Goal: Check status: Check status

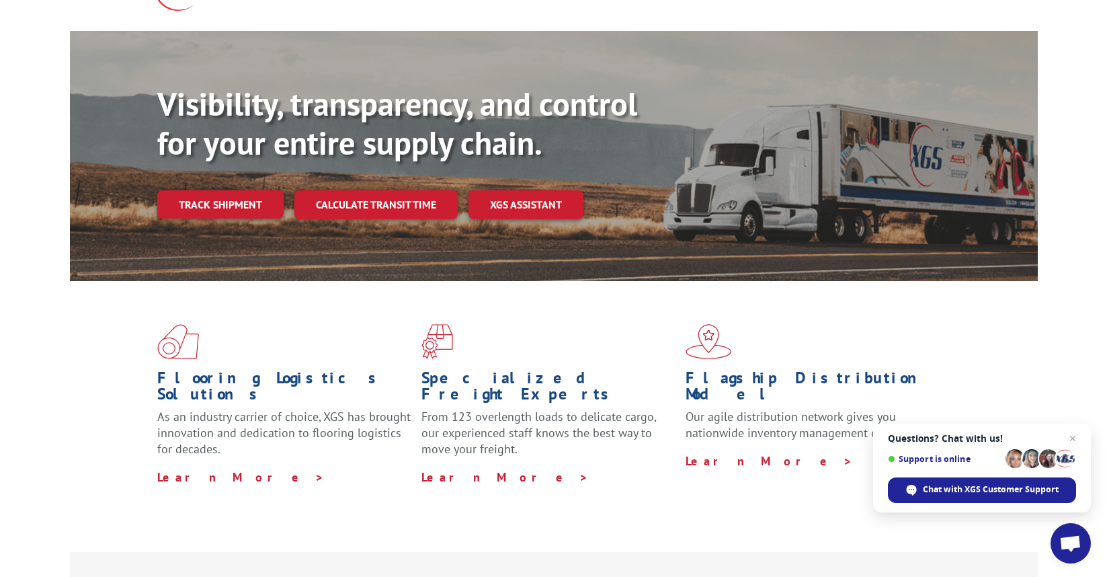
scroll to position [58, 0]
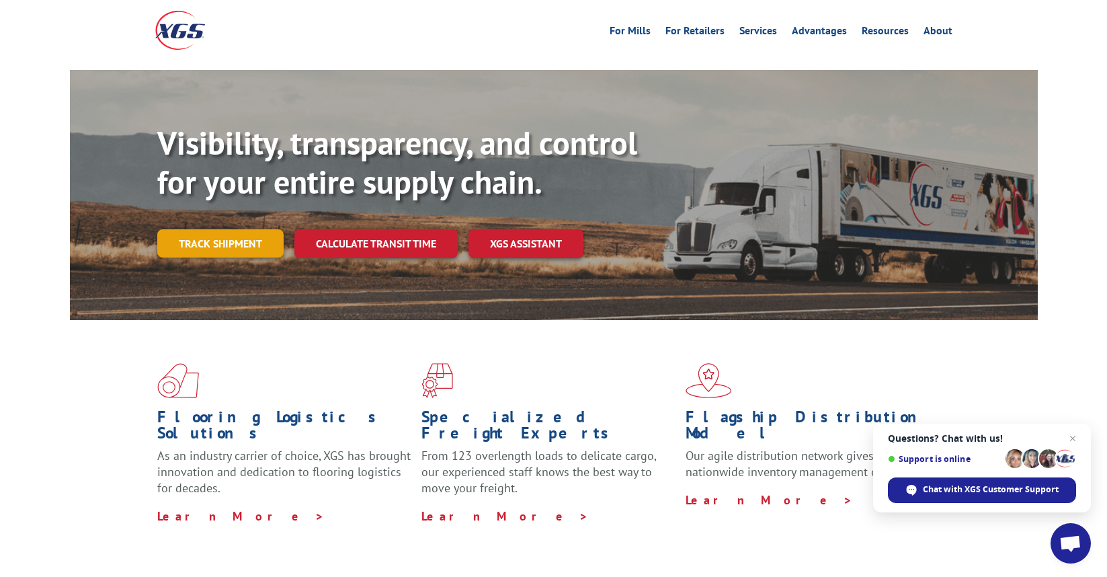
click at [245, 229] on link "Track shipment" at bounding box center [220, 243] width 126 height 28
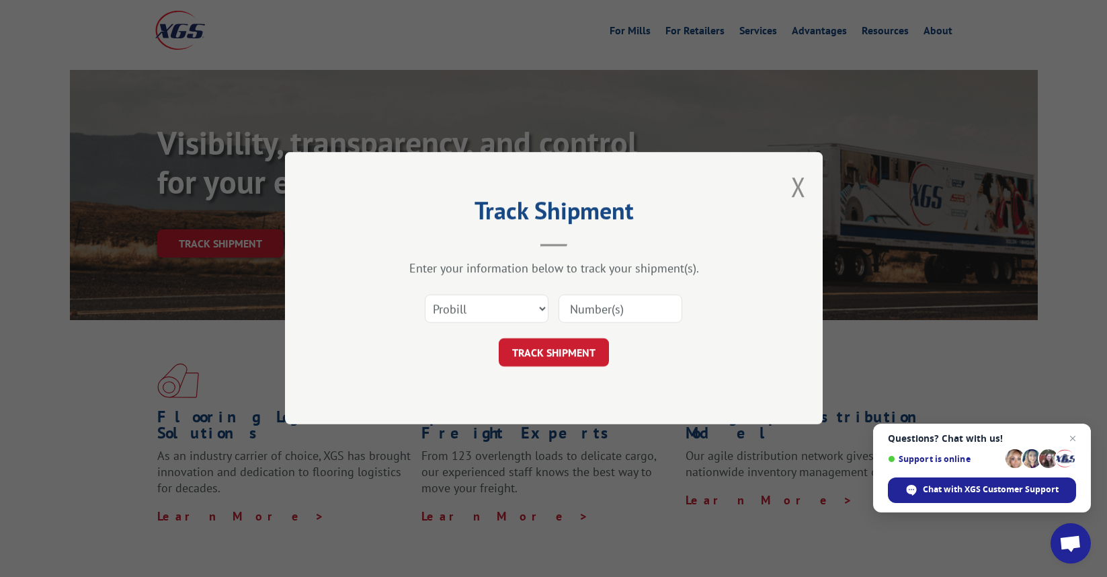
click at [591, 305] on input at bounding box center [621, 309] width 124 height 28
paste input "1740229"
type input "1740229"
click at [590, 365] on button "TRACK SHIPMENT" at bounding box center [554, 353] width 110 height 28
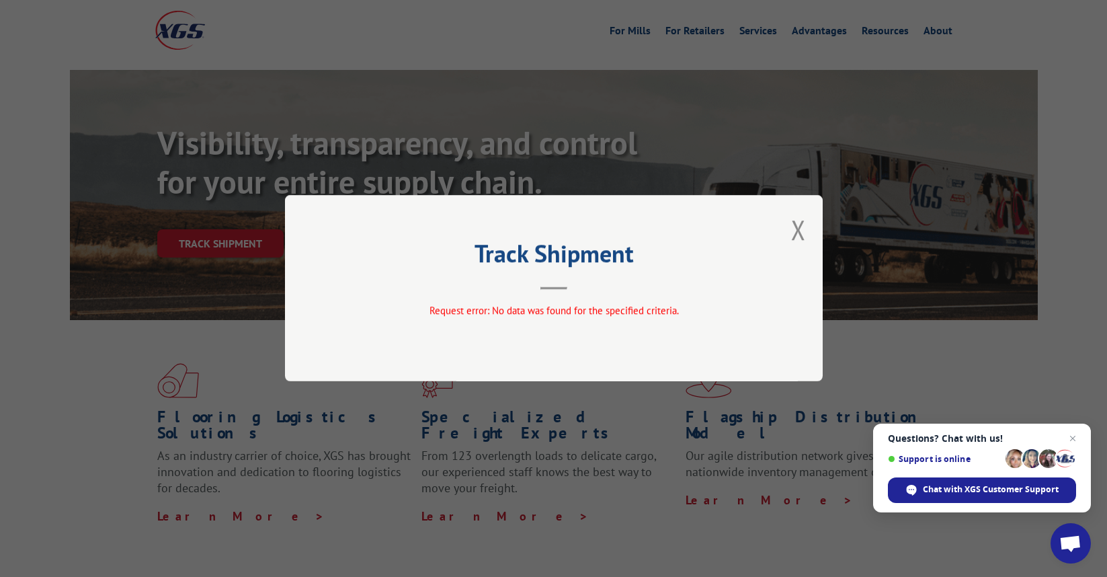
click at [828, 225] on div "Track Shipment Request error: No data was found for the specified criteria." at bounding box center [553, 288] width 1107 height 577
click at [802, 231] on button "Close modal" at bounding box center [798, 230] width 15 height 36
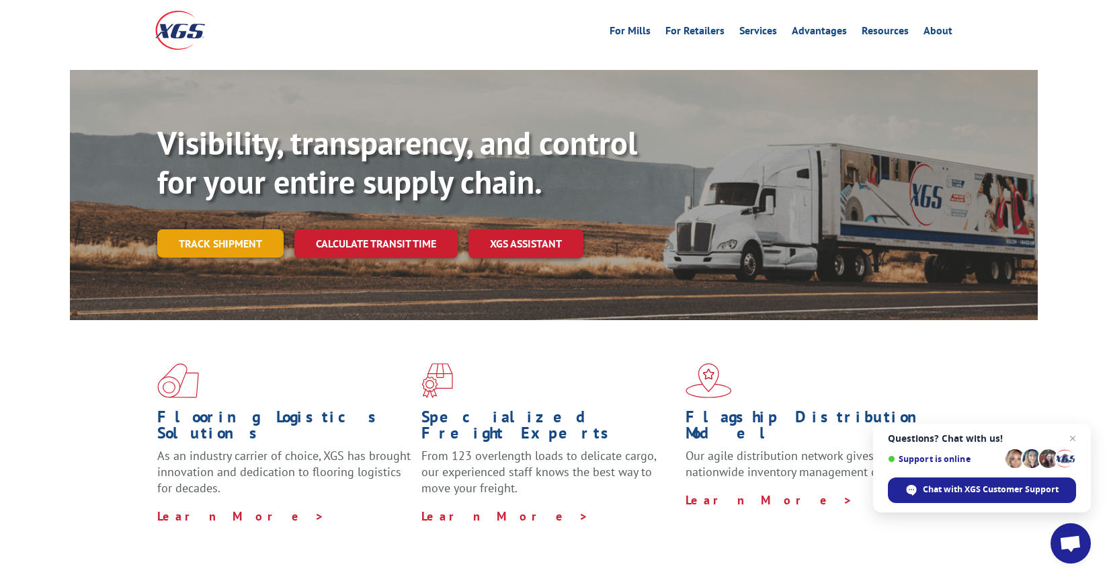
click at [214, 229] on link "Track shipment" at bounding box center [220, 243] width 126 height 28
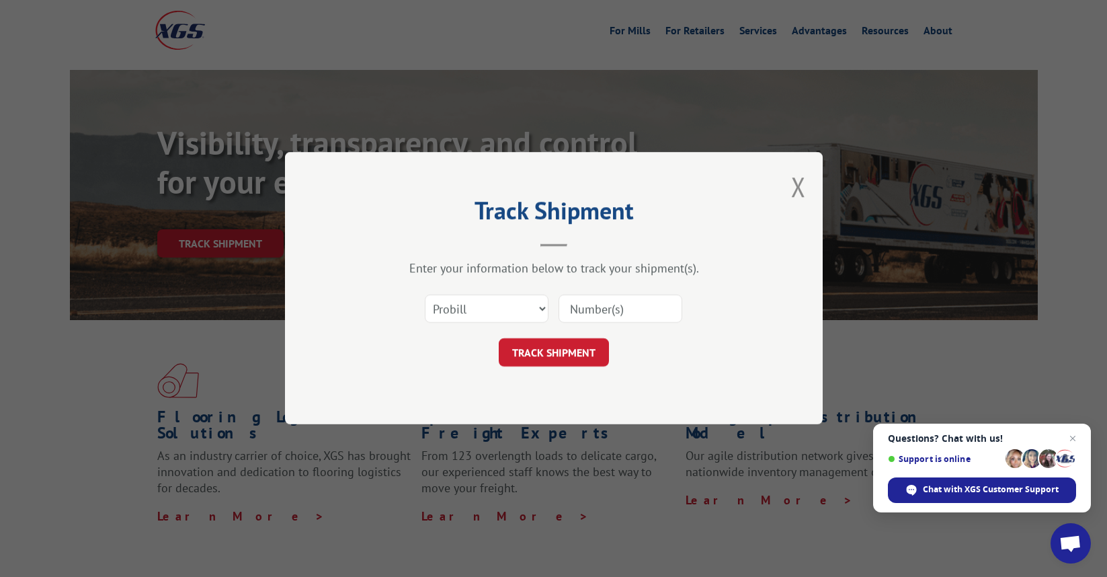
click at [587, 306] on input at bounding box center [621, 309] width 124 height 28
paste input "17402296"
type input "17402296"
click at [552, 358] on button "TRACK SHIPMENT" at bounding box center [554, 353] width 110 height 28
